Goal: Information Seeking & Learning: Learn about a topic

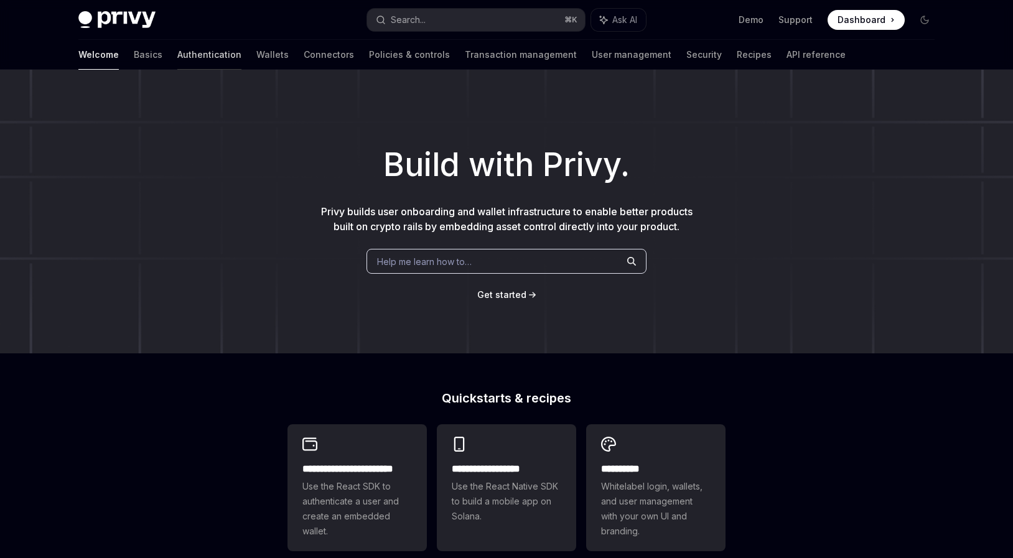
click at [177, 60] on link "Authentication" at bounding box center [209, 55] width 64 height 30
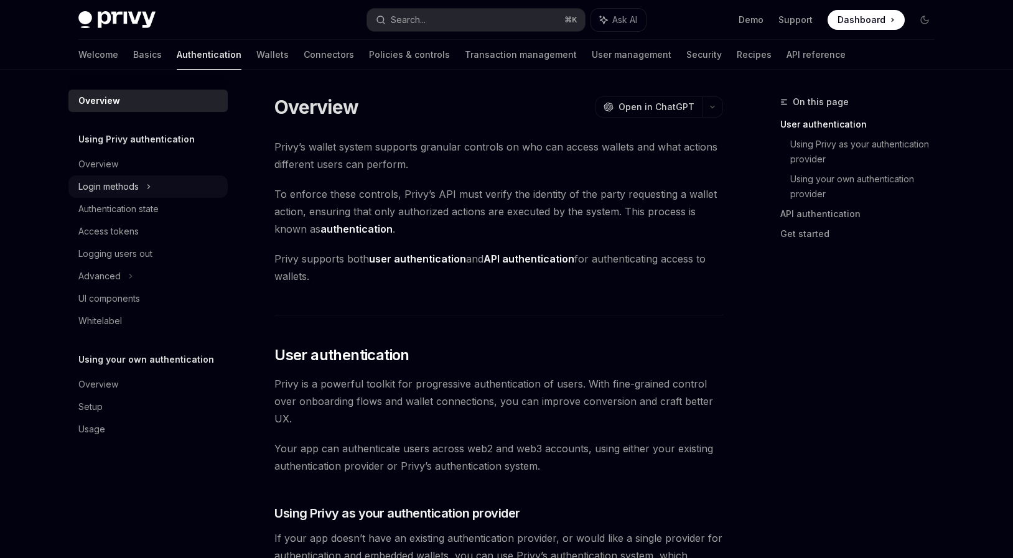
click at [109, 188] on div "Login methods" at bounding box center [108, 186] width 60 height 15
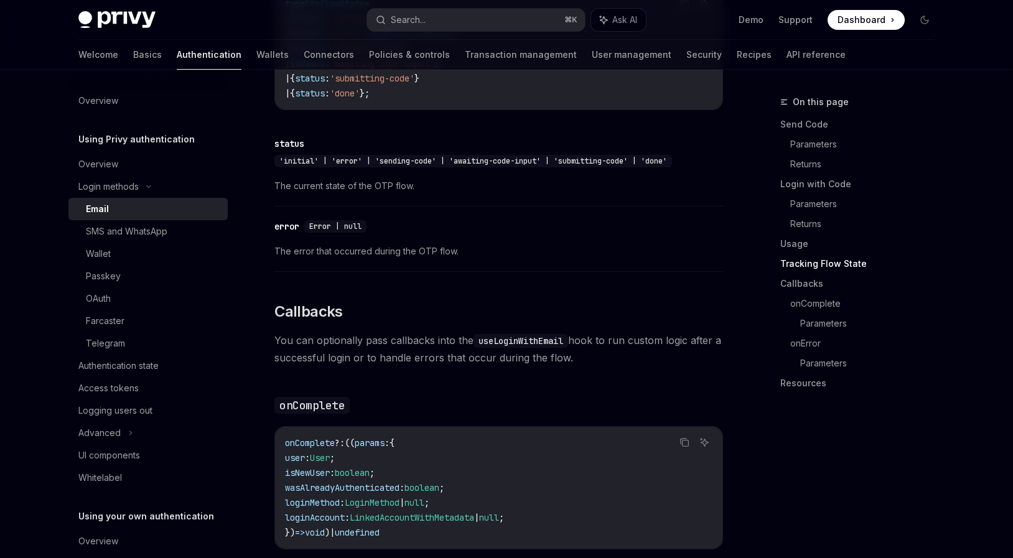
scroll to position [1569, 0]
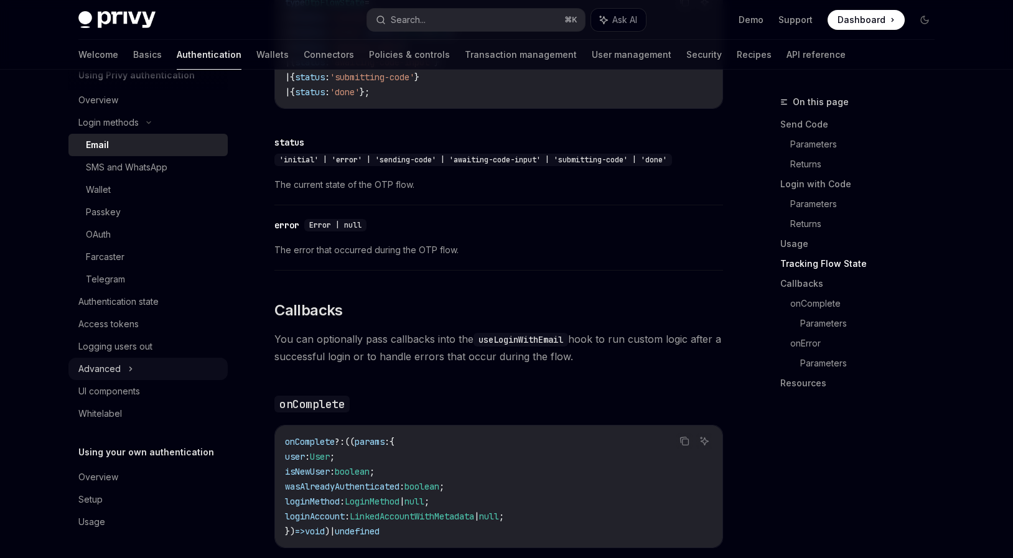
click at [126, 371] on div "Advanced" at bounding box center [147, 369] width 159 height 22
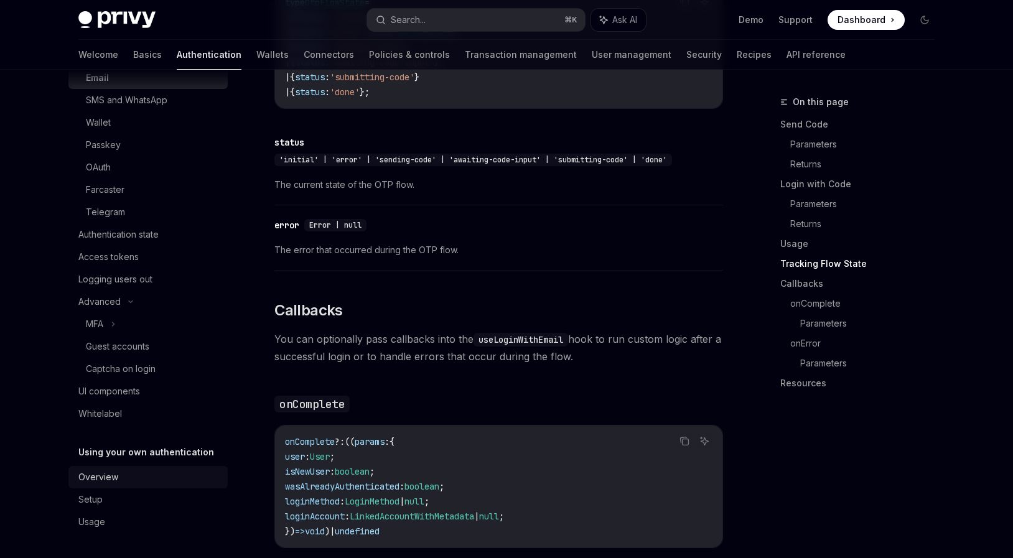
scroll to position [131, 0]
click at [108, 484] on div "Overview" at bounding box center [98, 477] width 40 height 15
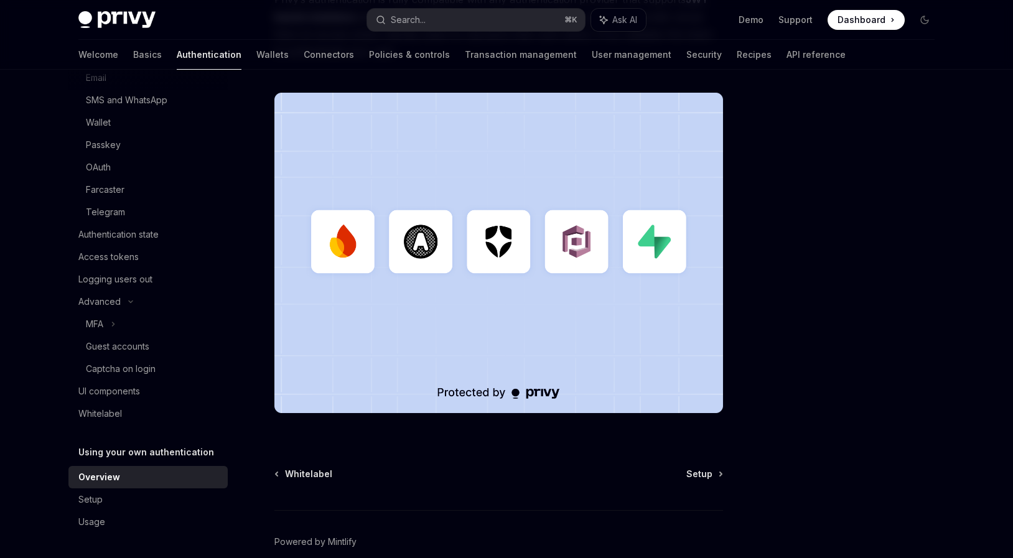
scroll to position [360, 0]
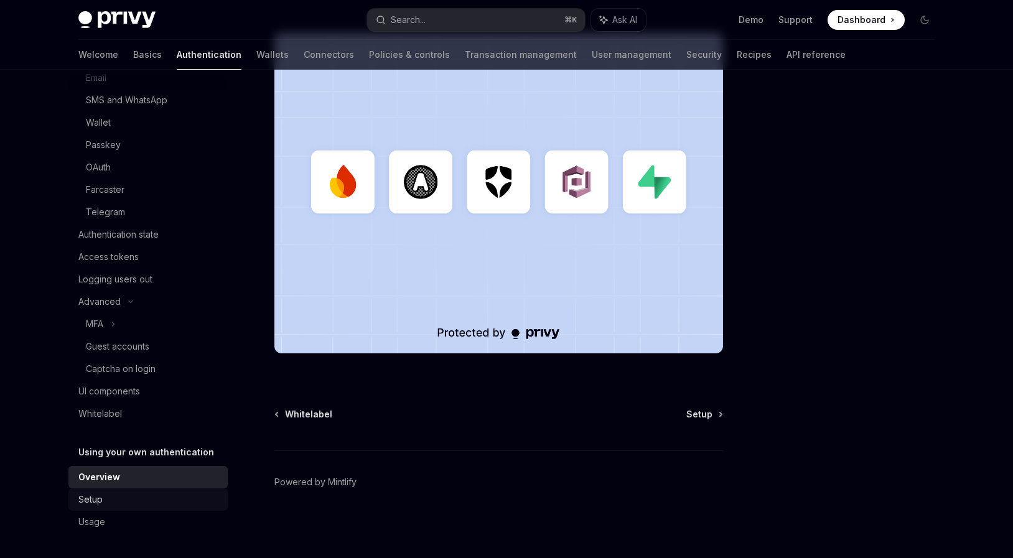
click at [105, 488] on link "Setup" at bounding box center [147, 499] width 159 height 22
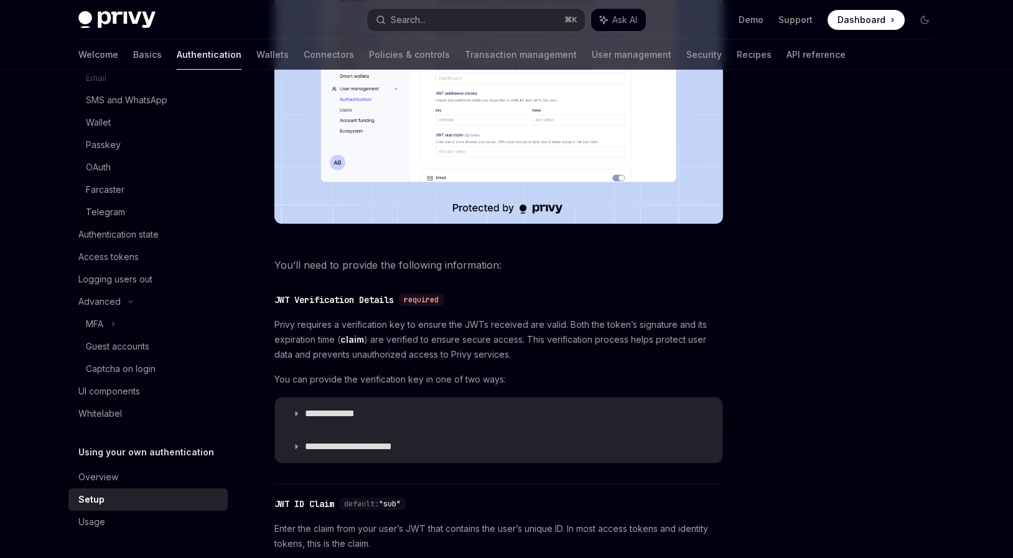
scroll to position [564, 0]
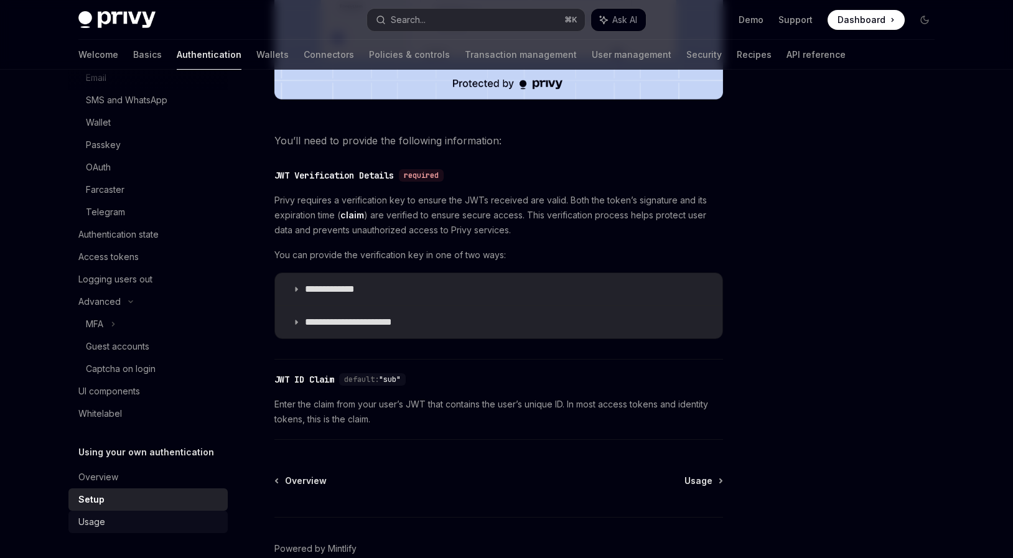
click at [95, 517] on div "Usage" at bounding box center [91, 521] width 27 height 15
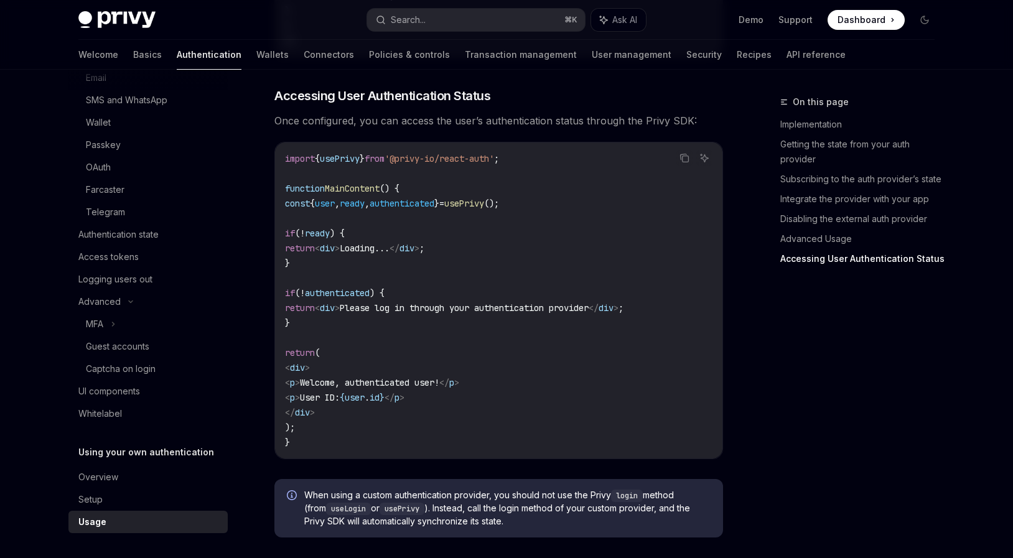
scroll to position [2608, 0]
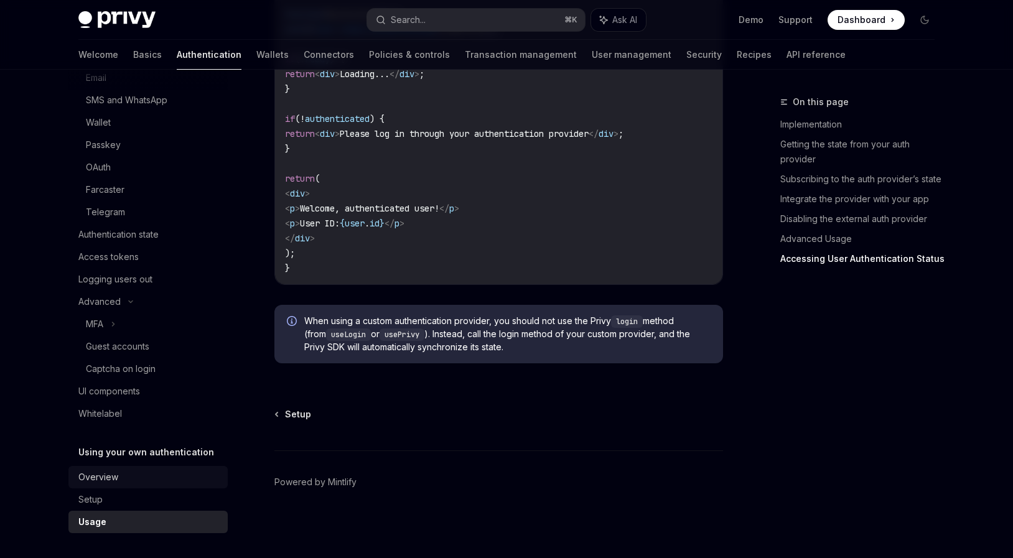
click at [114, 483] on div "Overview" at bounding box center [98, 477] width 40 height 15
type textarea "*"
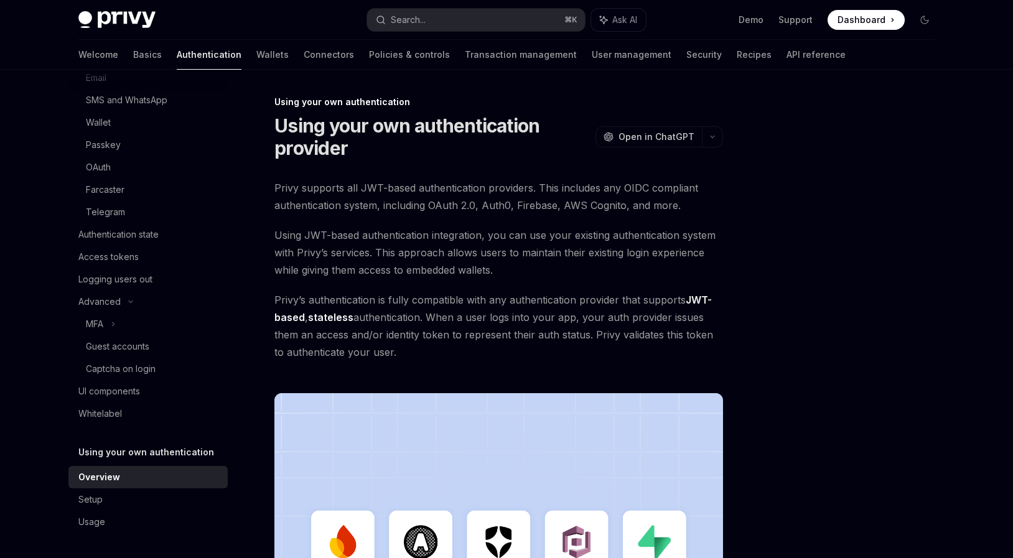
click at [396, 34] on div "Privy Docs home page Search... ⌘ K Ask AI Demo Support Dashboard Dashboard Sear…" at bounding box center [506, 20] width 856 height 40
click at [397, 25] on div "Search..." at bounding box center [408, 19] width 35 height 15
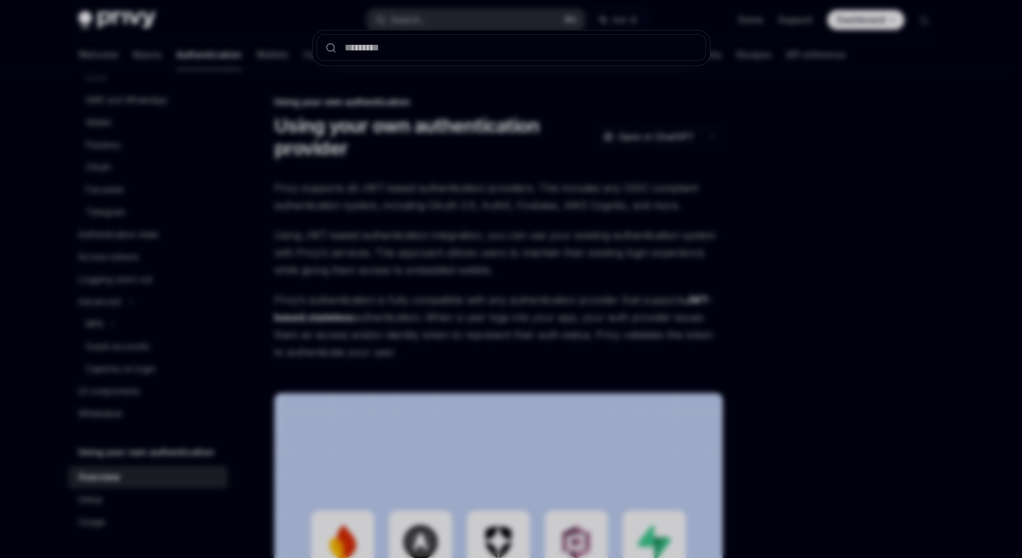
type input "*"
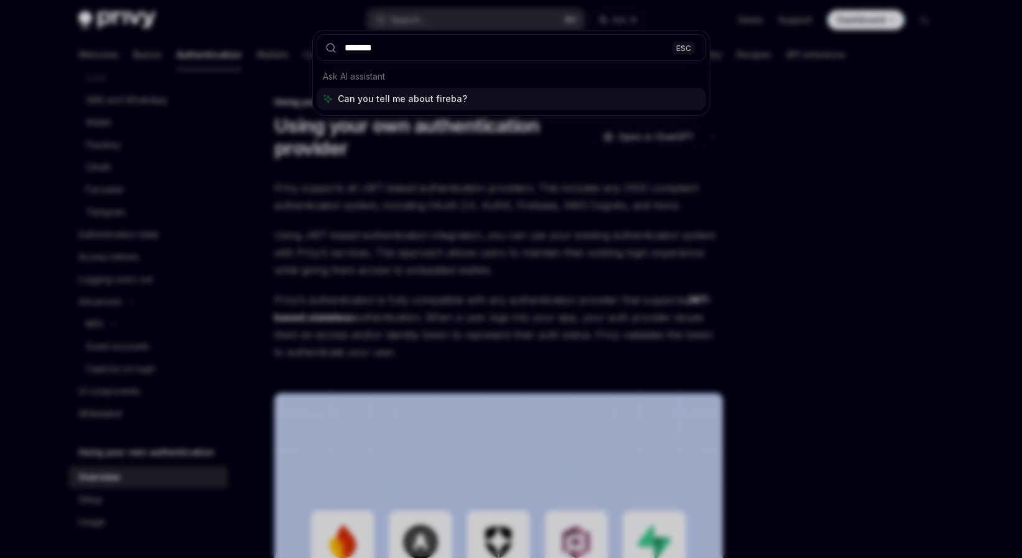
type input "********"
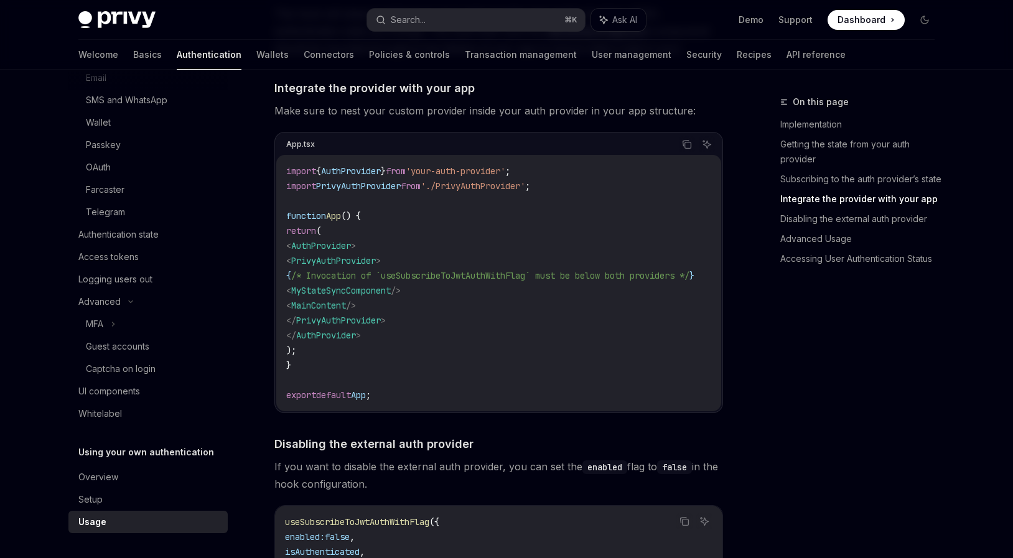
scroll to position [131, 0]
click at [256, 53] on link "Wallets" at bounding box center [272, 55] width 32 height 30
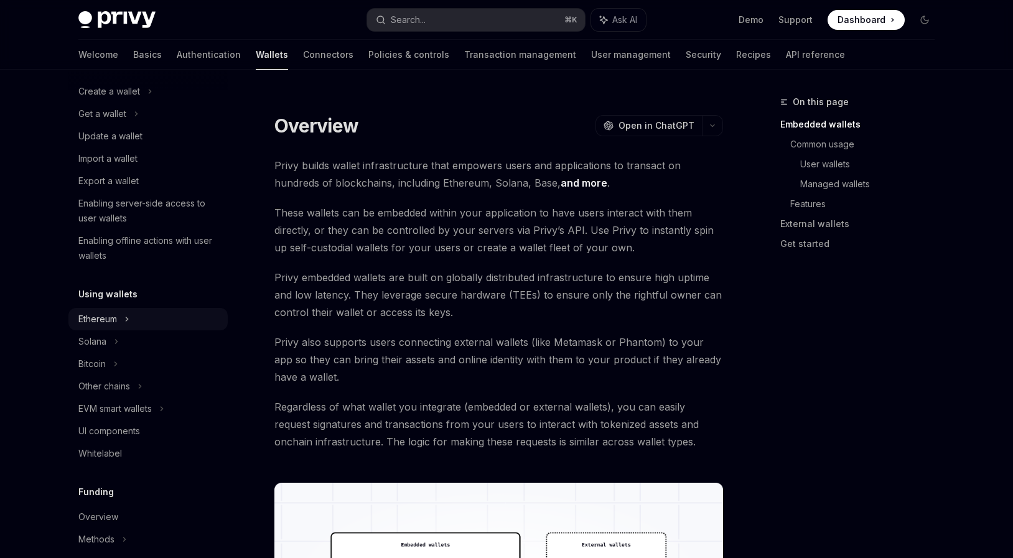
scroll to position [100, 0]
click at [118, 104] on div "Ethereum" at bounding box center [147, 92] width 159 height 22
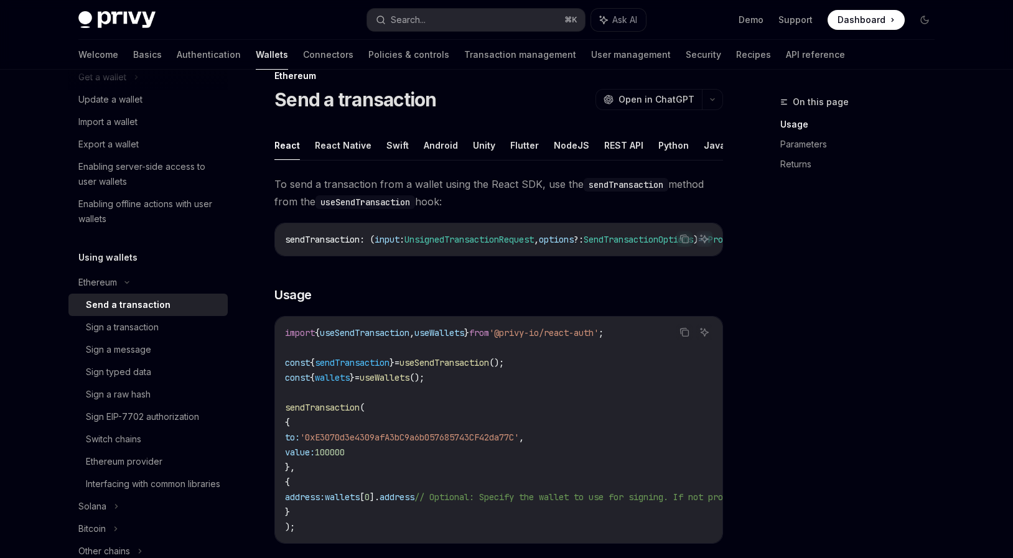
scroll to position [31, 0]
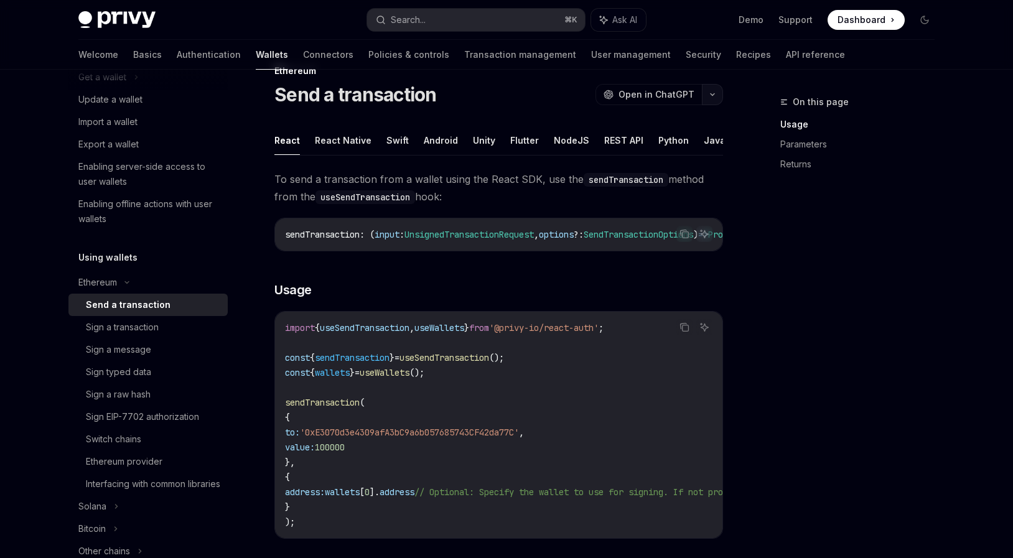
click at [710, 100] on button "button" at bounding box center [712, 94] width 21 height 21
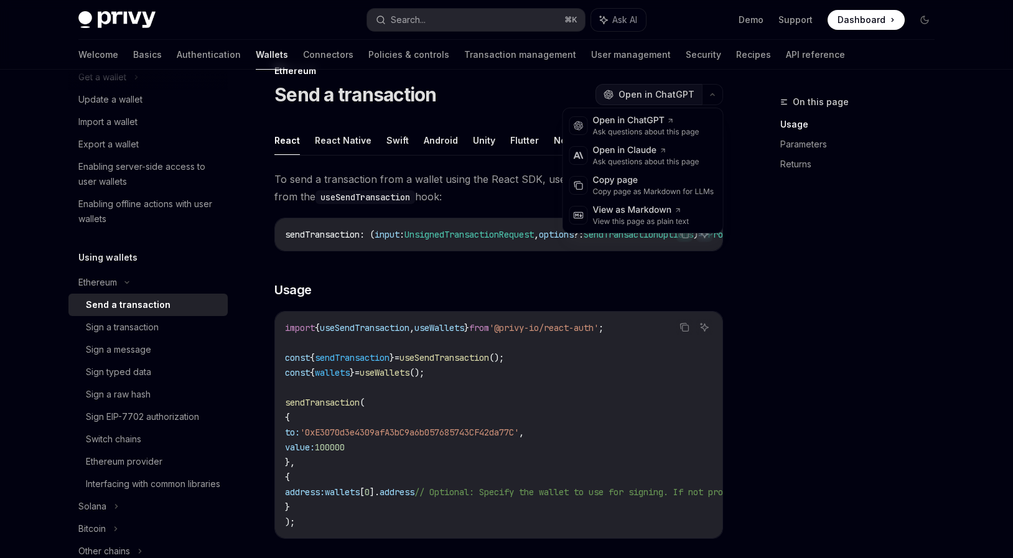
click at [672, 93] on span "Open in ChatGPT" at bounding box center [656, 94] width 76 height 12
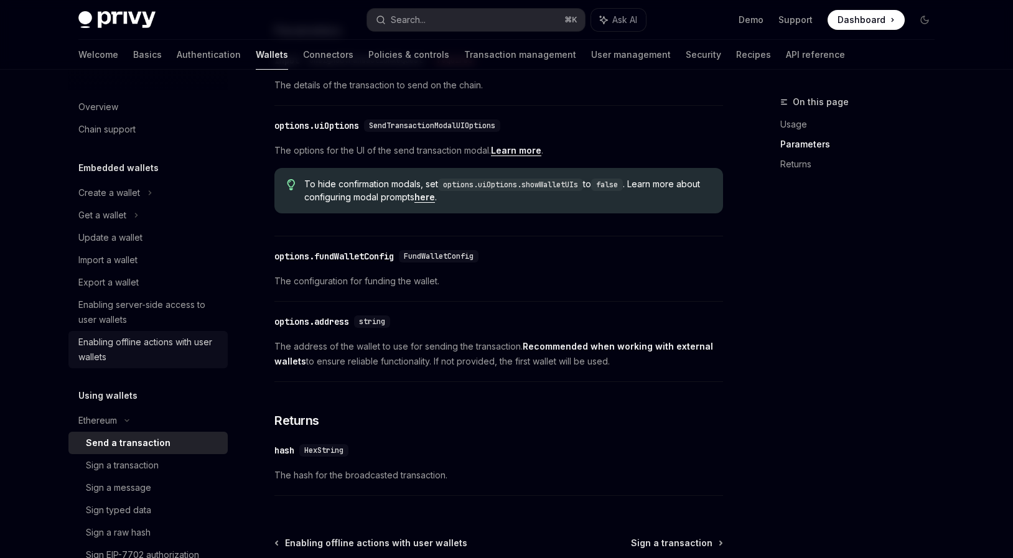
scroll to position [0, 0]
click at [126, 356] on div "Enabling offline actions with user wallets" at bounding box center [149, 350] width 142 height 30
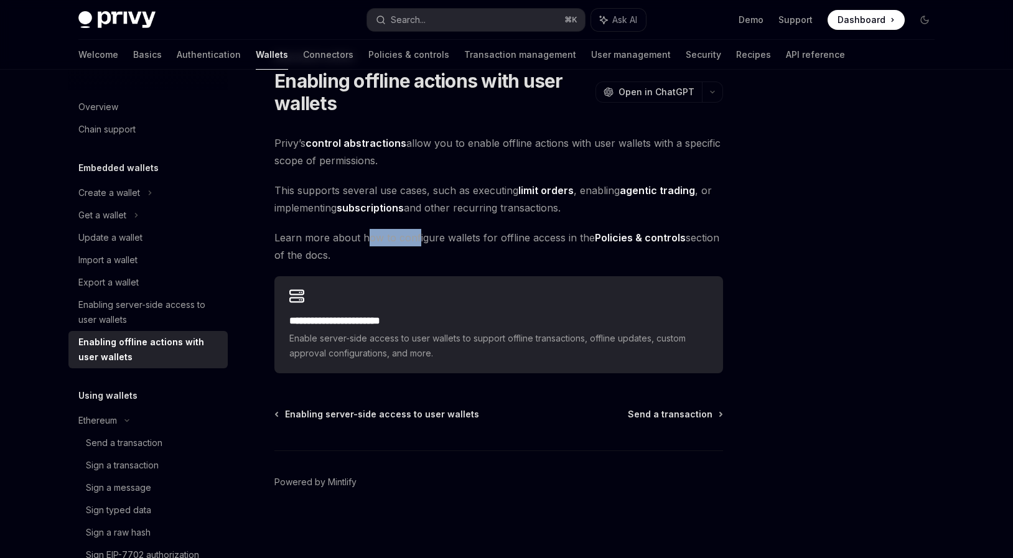
drag, startPoint x: 374, startPoint y: 239, endPoint x: 419, endPoint y: 236, distance: 44.8
click at [419, 238] on span "Learn more about how to configure wallets for offline access in the Policies & …" at bounding box center [498, 246] width 448 height 35
click at [419, 236] on span "Learn more about how to configure wallets for offline access in the Policies & …" at bounding box center [498, 246] width 448 height 35
click at [130, 218] on div "Get a wallet" at bounding box center [147, 215] width 159 height 22
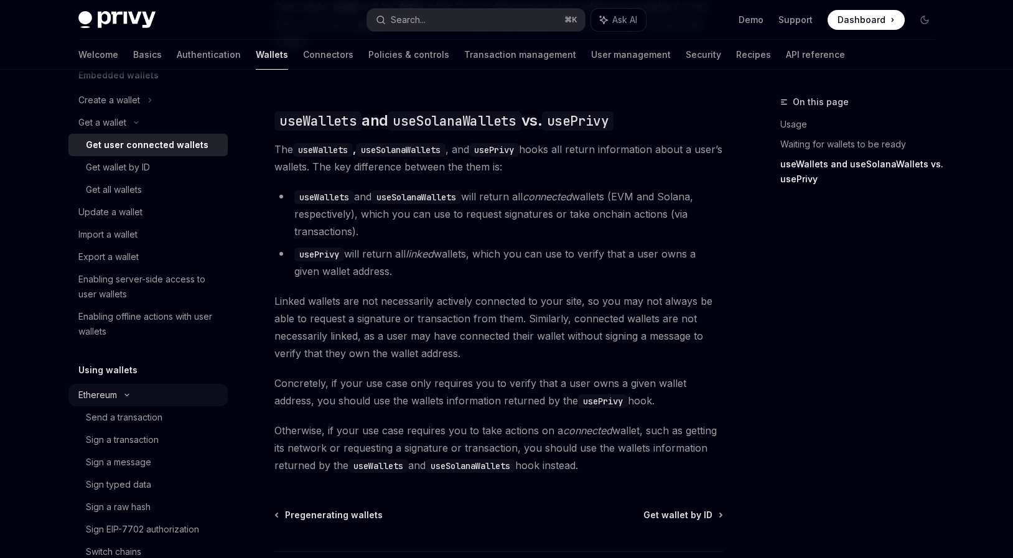
scroll to position [176, 0]
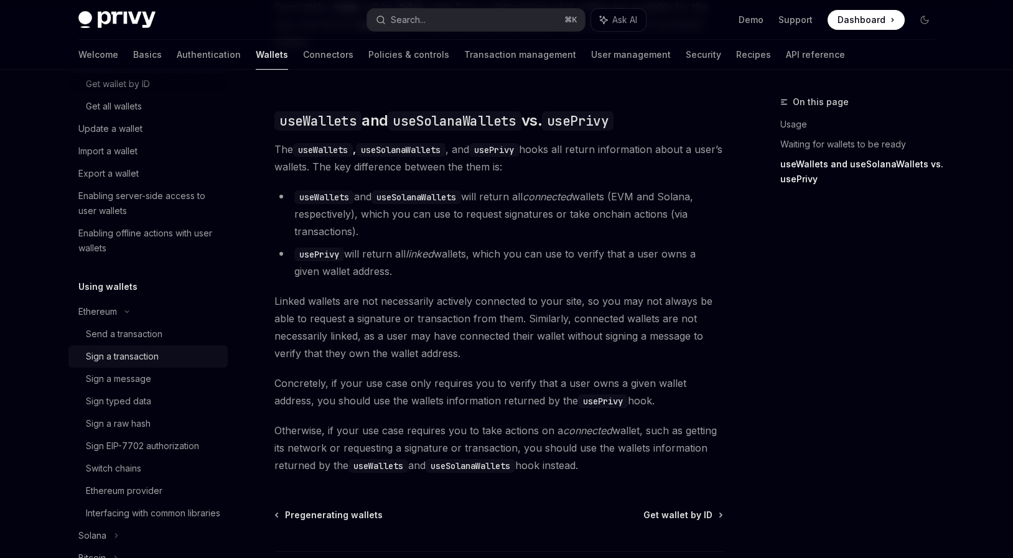
click at [139, 351] on div "Sign a transaction" at bounding box center [122, 356] width 73 height 15
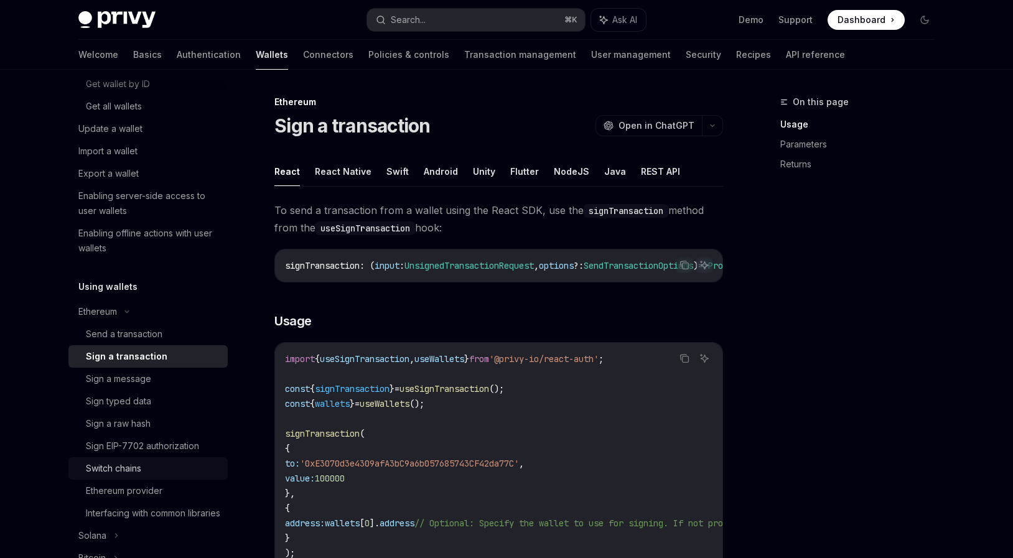
scroll to position [197, 0]
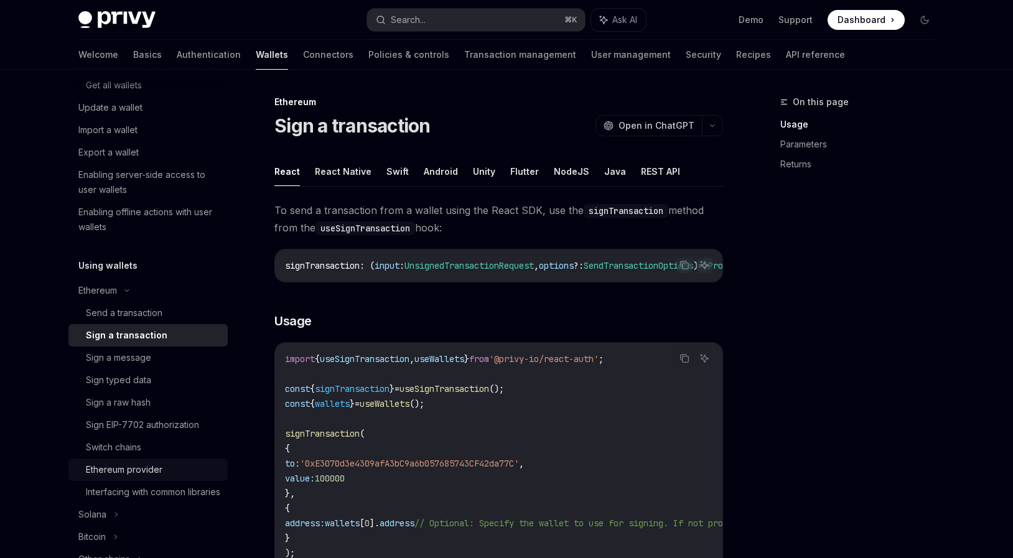
click at [150, 473] on div "Ethereum provider" at bounding box center [124, 469] width 76 height 15
type textarea "*"
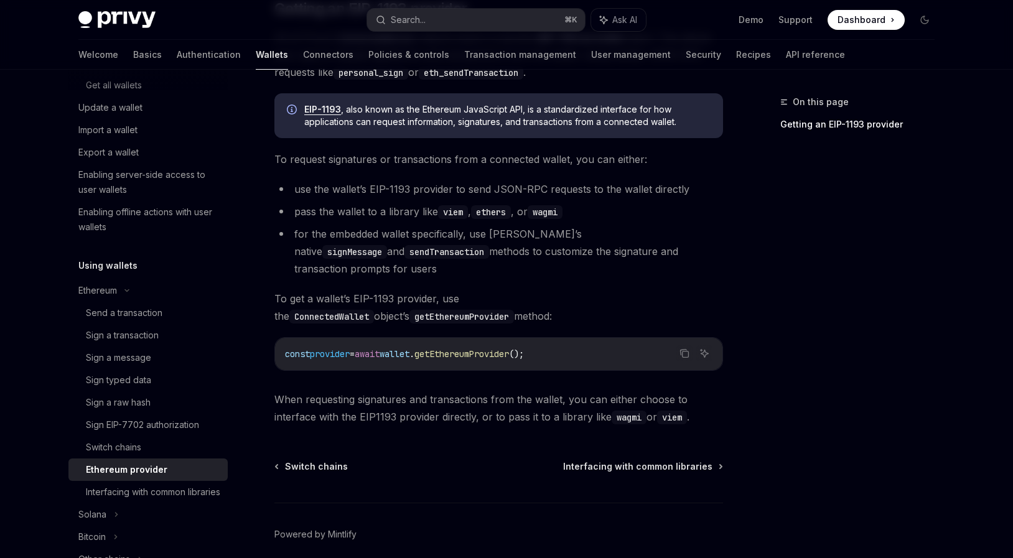
scroll to position [121, 0]
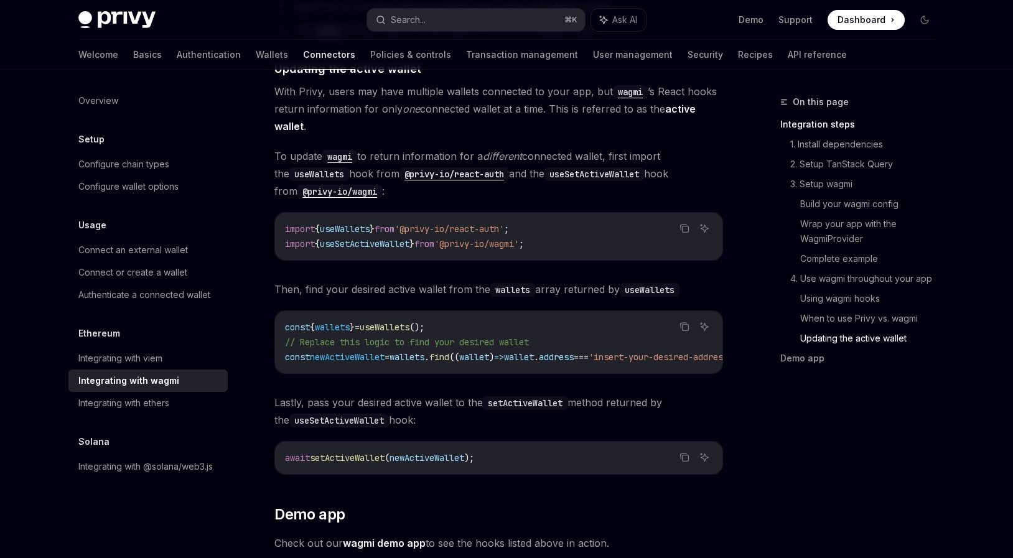
scroll to position [3434, 0]
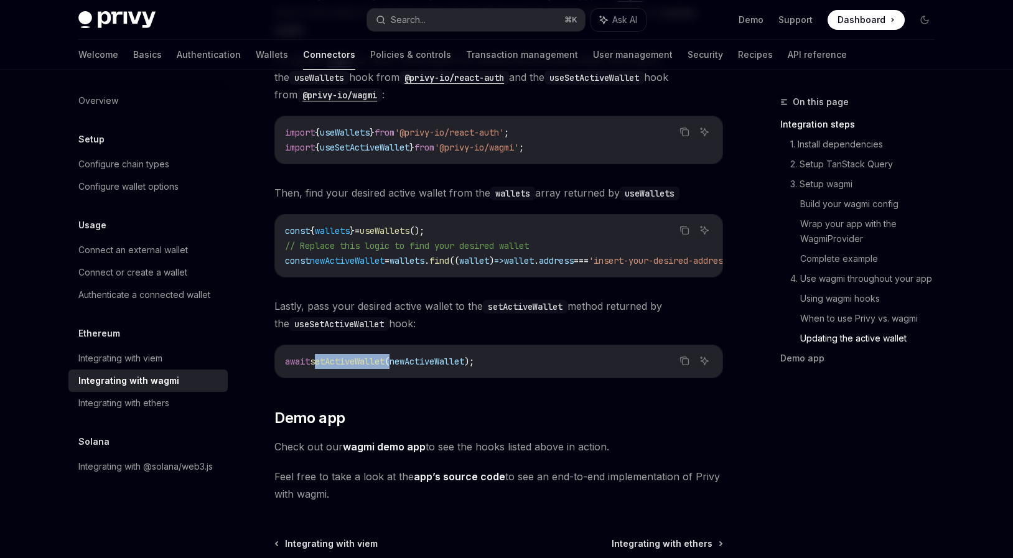
drag, startPoint x: 317, startPoint y: 360, endPoint x: 399, endPoint y: 361, distance: 82.1
click at [399, 361] on span "await setActiveWallet ( newActiveWallet );" at bounding box center [379, 361] width 189 height 11
copy span "setActiveWallet ("
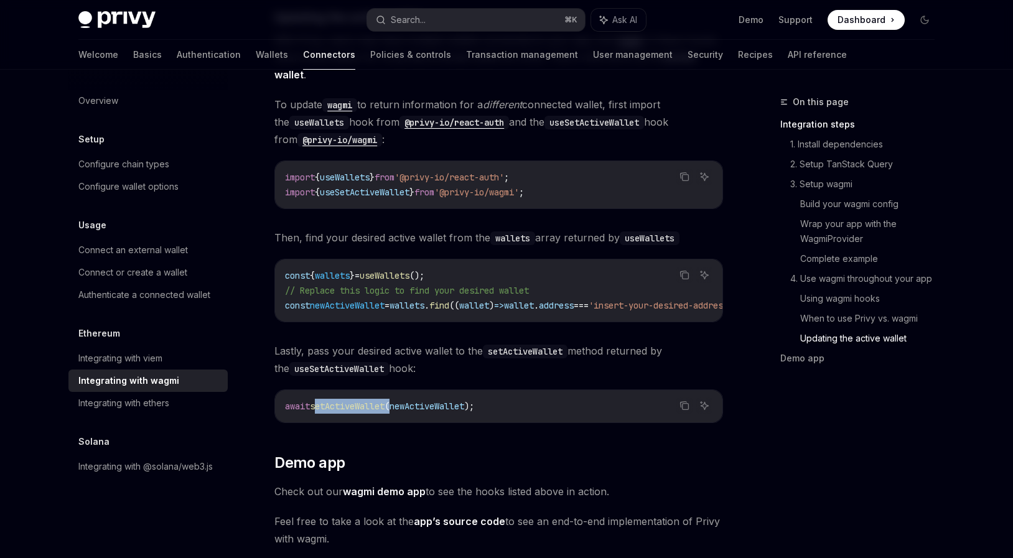
scroll to position [3390, 0]
drag, startPoint x: 285, startPoint y: 297, endPoint x: 393, endPoint y: 300, distance: 107.6
click at [393, 300] on span "const newActiveWallet = wallets . find (( wallet ) => wallet . address === 'ins…" at bounding box center [514, 305] width 458 height 11
copy span "const newActiveWallet"
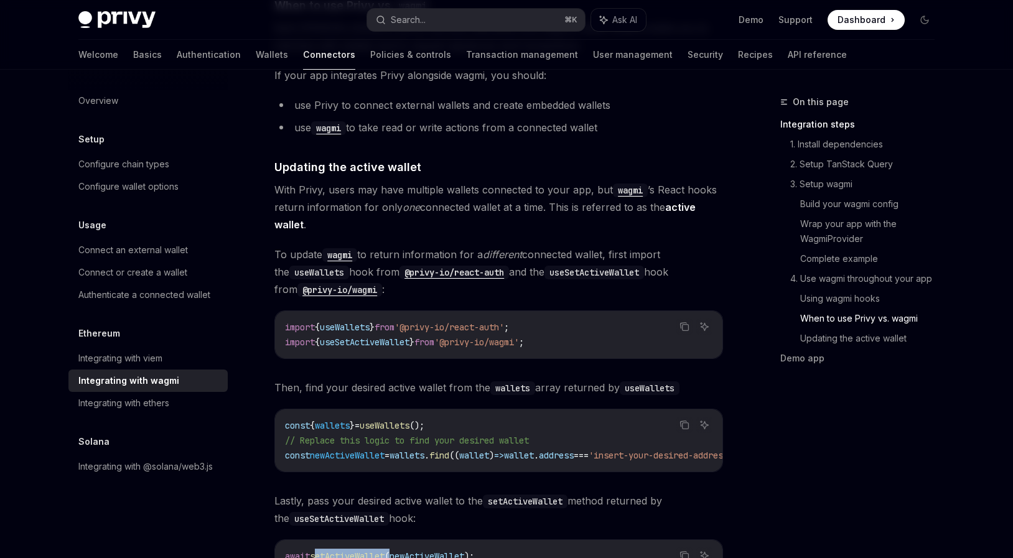
scroll to position [3238, 0]
click at [285, 323] on span "import" at bounding box center [300, 328] width 30 height 11
drag, startPoint x: 460, startPoint y: 336, endPoint x: 544, endPoint y: 338, distance: 84.6
click at [519, 338] on span "'@privy-io/wagmi'" at bounding box center [476, 343] width 85 height 11
copy span "'@privy-io/wagmi'"
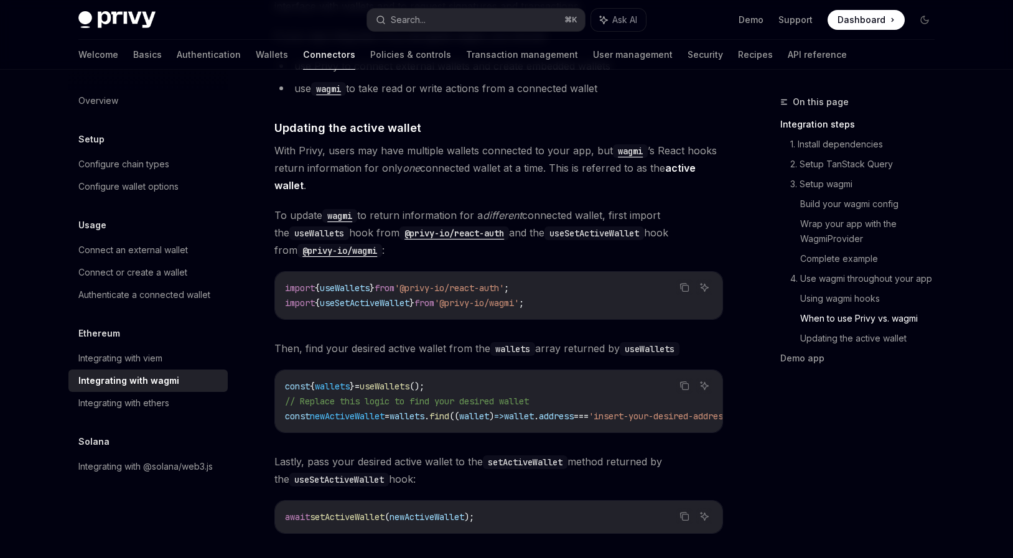
scroll to position [3292, 0]
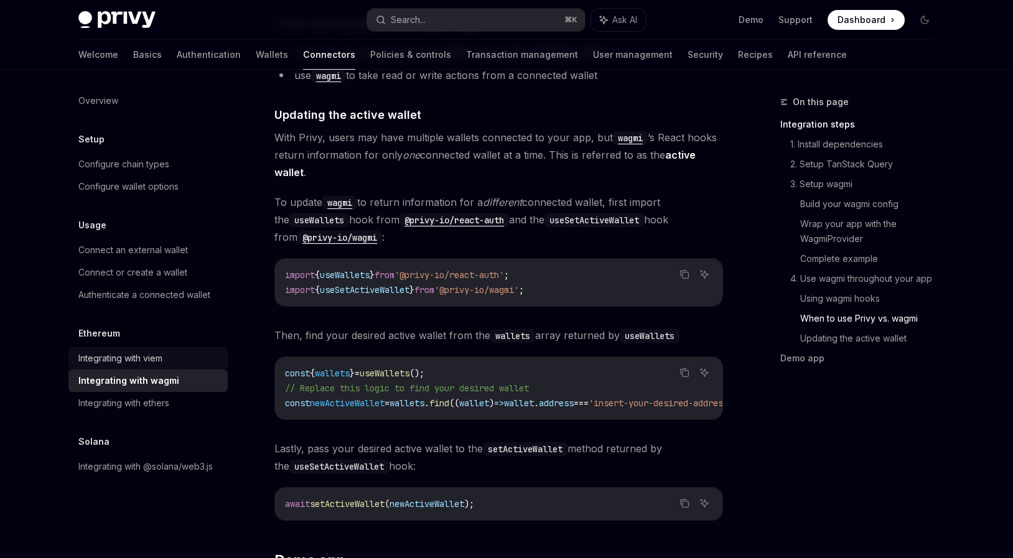
click at [170, 360] on div "Integrating with viem" at bounding box center [149, 358] width 142 height 15
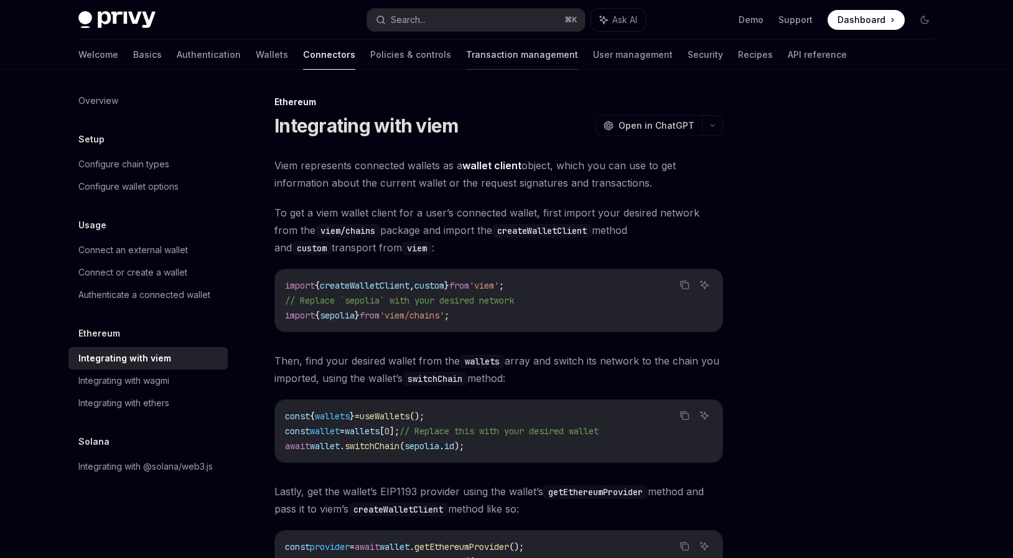
click at [466, 57] on link "Transaction management" at bounding box center [522, 55] width 112 height 30
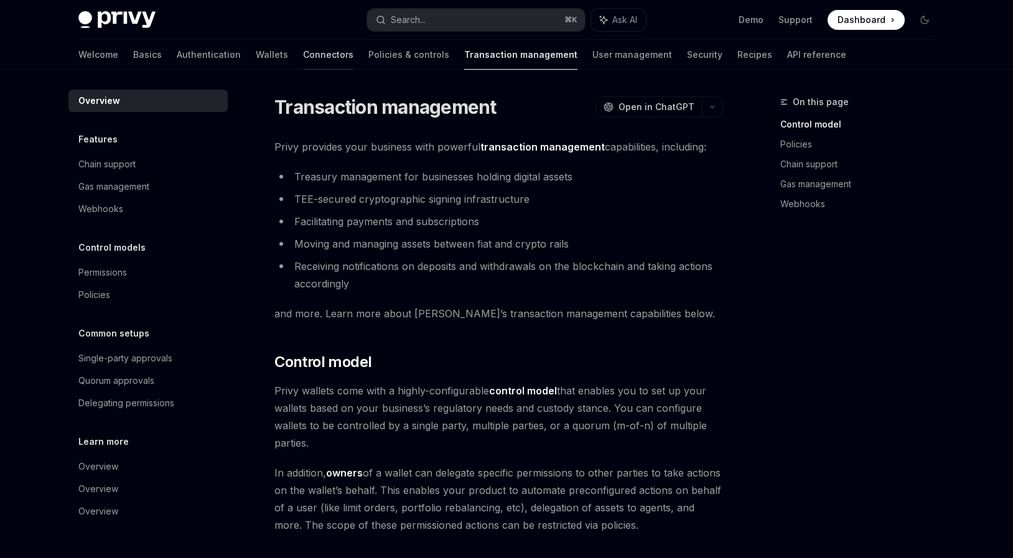
click at [303, 53] on link "Connectors" at bounding box center [328, 55] width 50 height 30
type textarea "*"
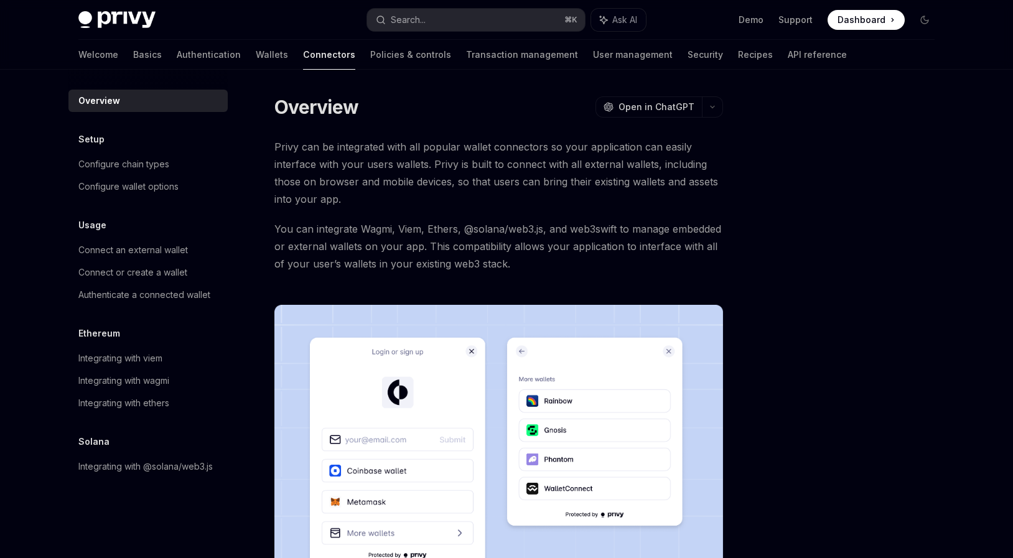
click at [364, 218] on div "Privy can be integrated with all popular wallet connectors so your application …" at bounding box center [498, 391] width 448 height 507
